Goal: Task Accomplishment & Management: Manage account settings

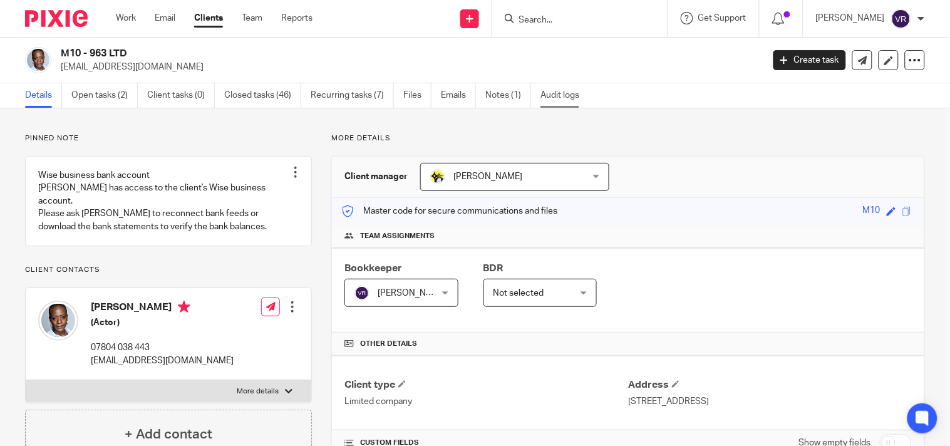
click at [572, 103] on link "Audit logs" at bounding box center [564, 95] width 48 height 24
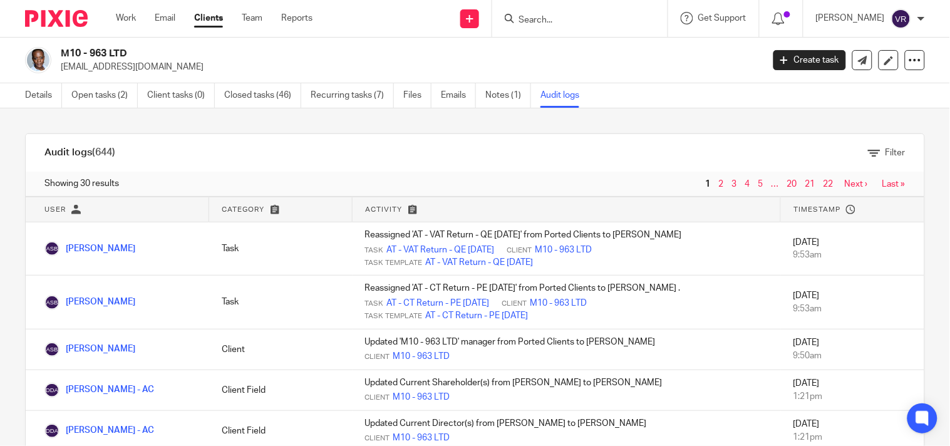
click at [719, 184] on link "2" at bounding box center [721, 184] width 5 height 9
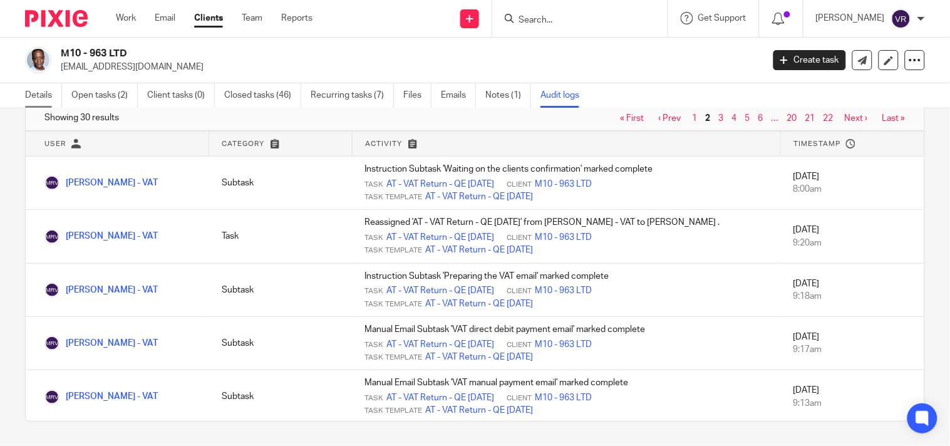
click at [28, 93] on link "Details" at bounding box center [43, 95] width 37 height 24
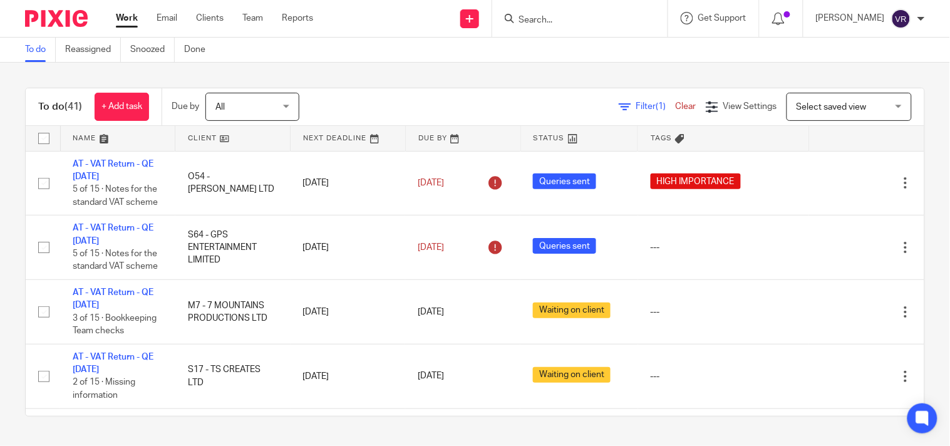
scroll to position [904, 0]
